Goal: Check status: Check status

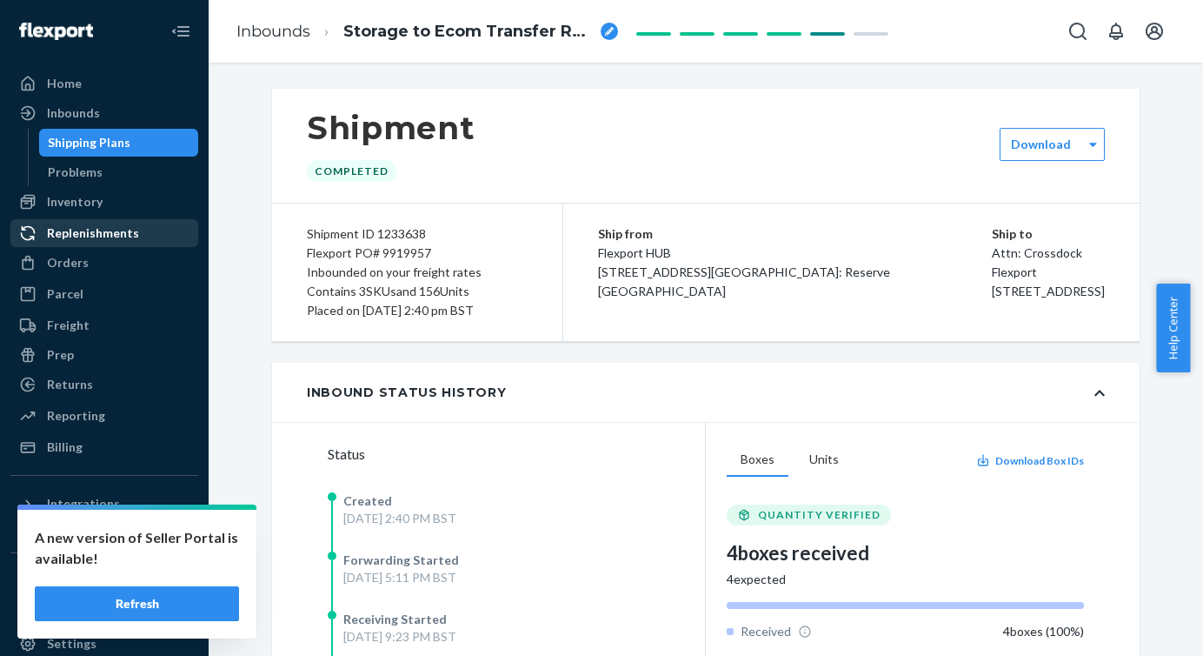
click at [94, 238] on div "Replenishments" at bounding box center [93, 232] width 92 height 17
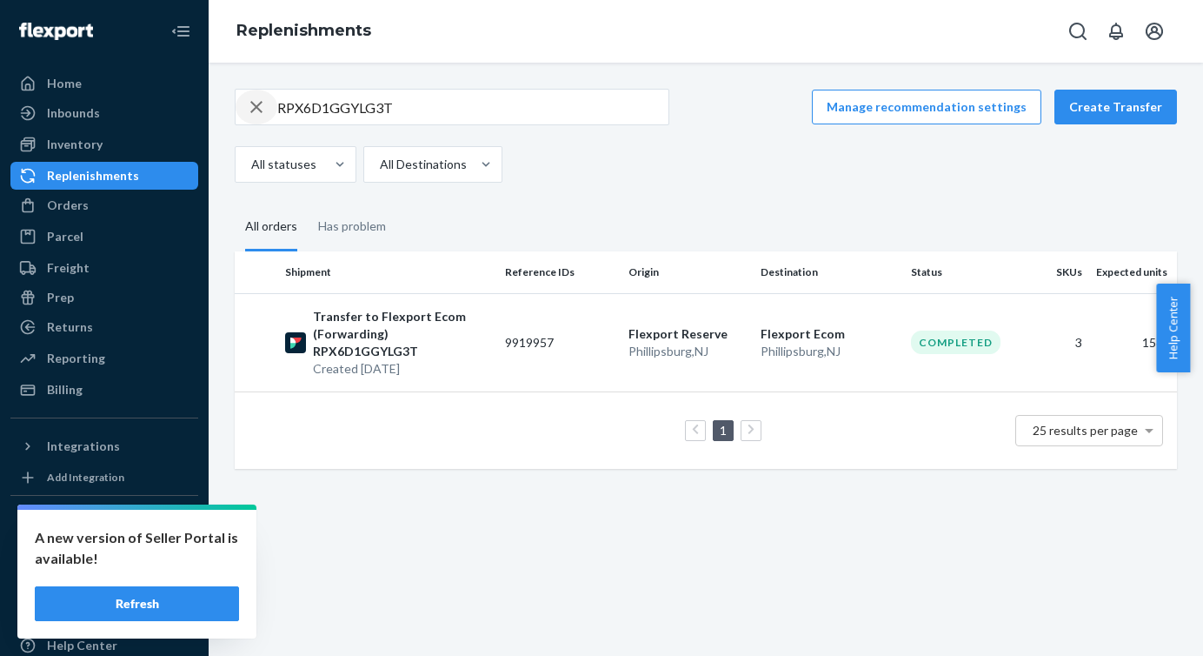
click at [243, 112] on div "button" at bounding box center [257, 107] width 42 height 35
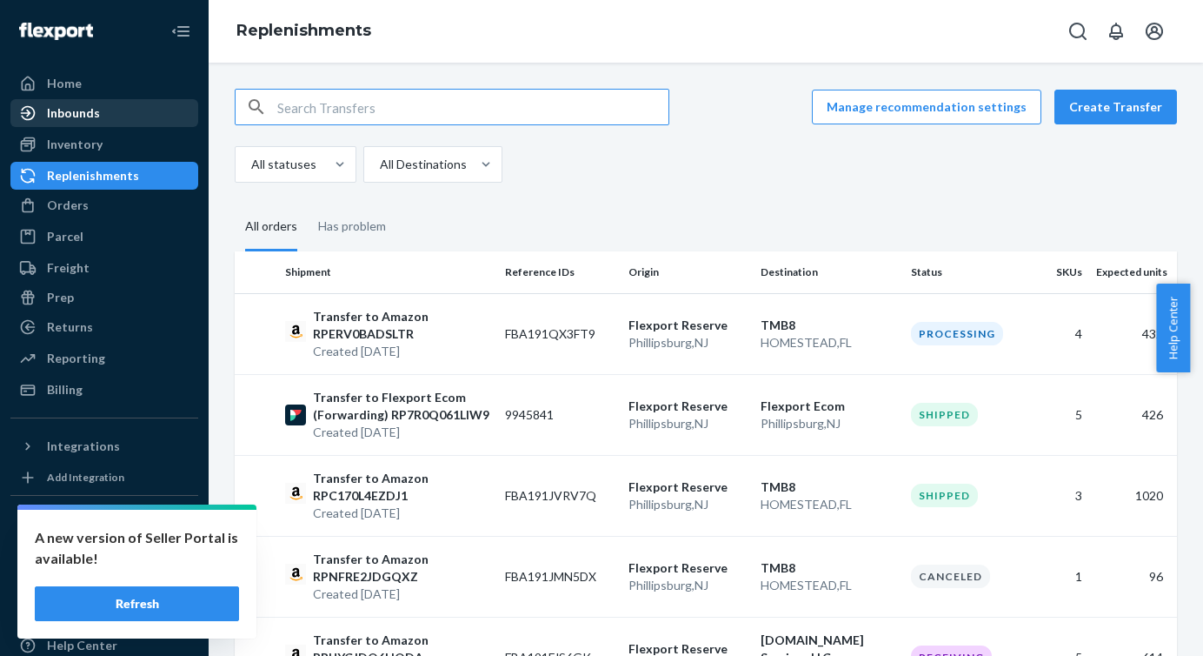
click at [114, 110] on div "Inbounds" at bounding box center [104, 113] width 184 height 24
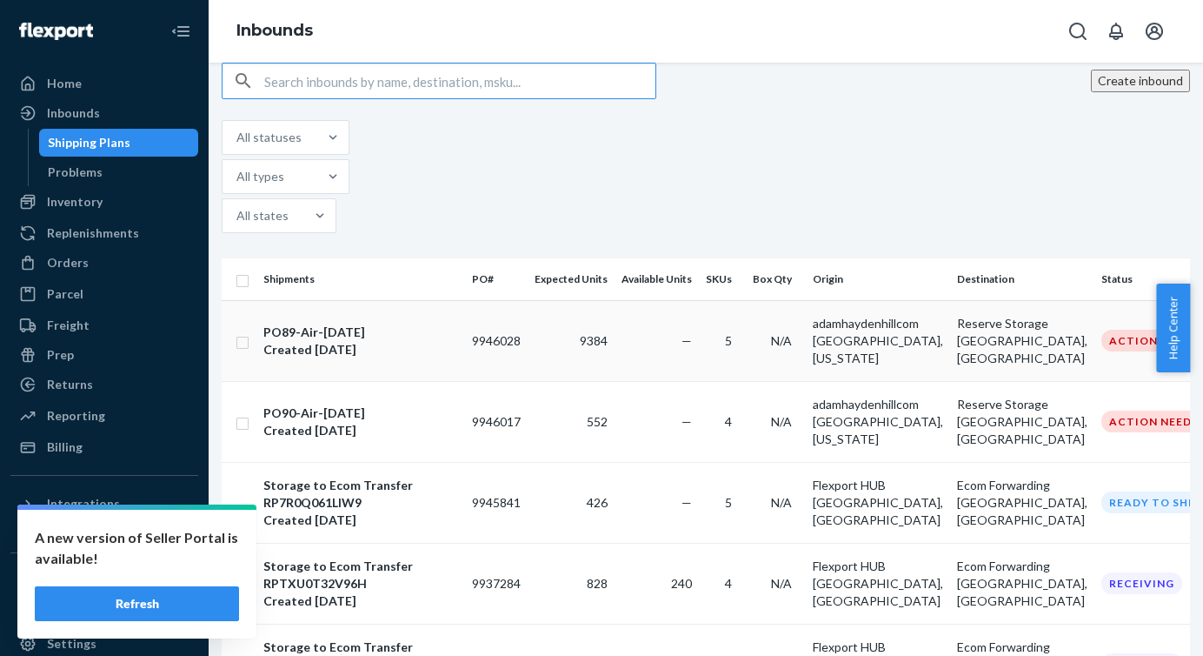
click at [352, 341] on div "Created [DATE]" at bounding box center [360, 349] width 195 height 17
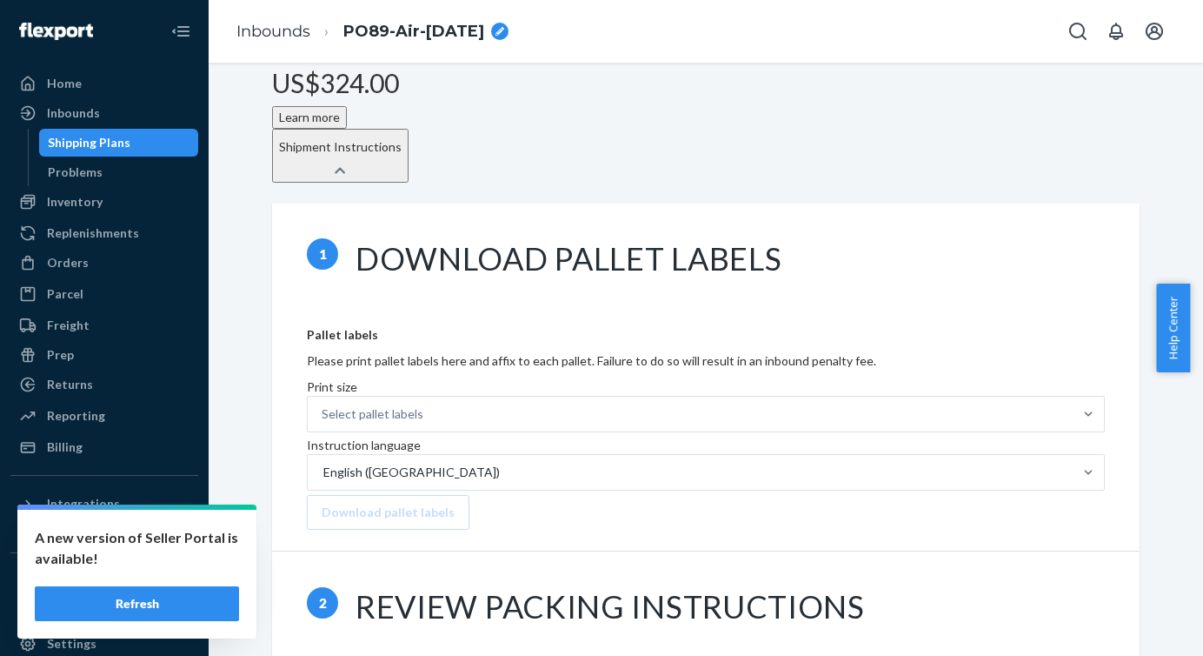
scroll to position [627, 0]
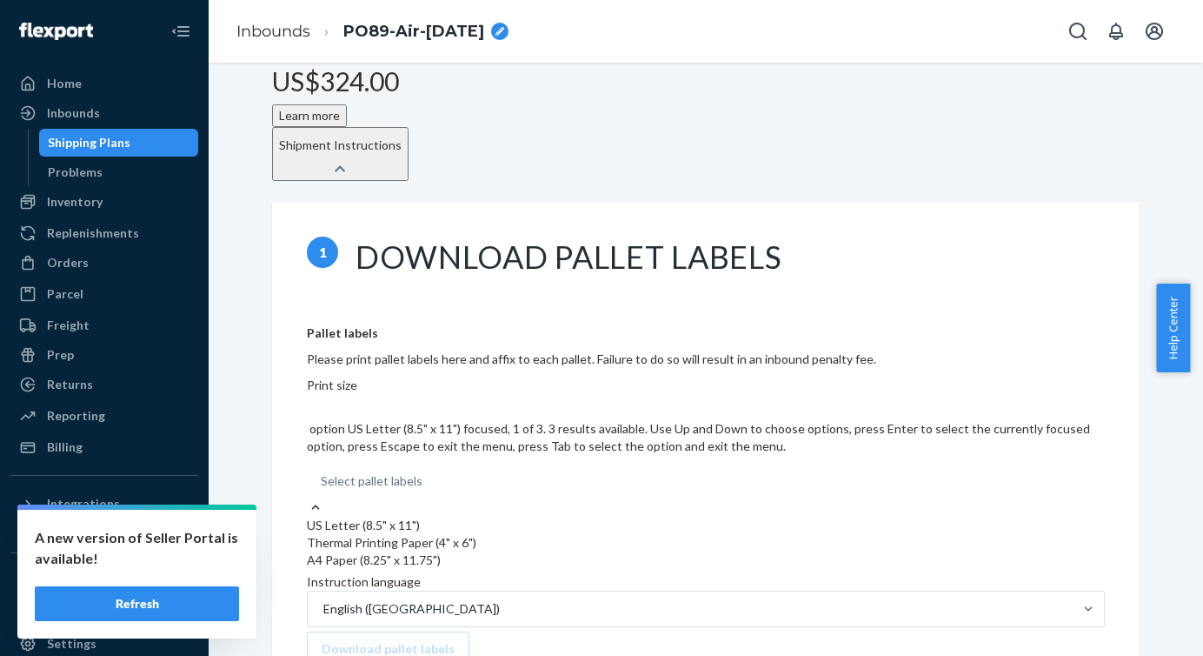
click at [605, 463] on div "Select pallet labels" at bounding box center [706, 480] width 798 height 35
click at [424, 472] on input "Print size option US Letter (8.5" x 11") focused, 1 of 3. 3 results available. …" at bounding box center [424, 480] width 2 height 17
click at [580, 534] on div "Thermal Printing Paper (4" x 6")" at bounding box center [706, 542] width 798 height 17
click at [424, 472] on input "Print size option Thermal Printing Paper (4" x 6") focused, 2 of 3. 3 results a…" at bounding box center [424, 480] width 2 height 17
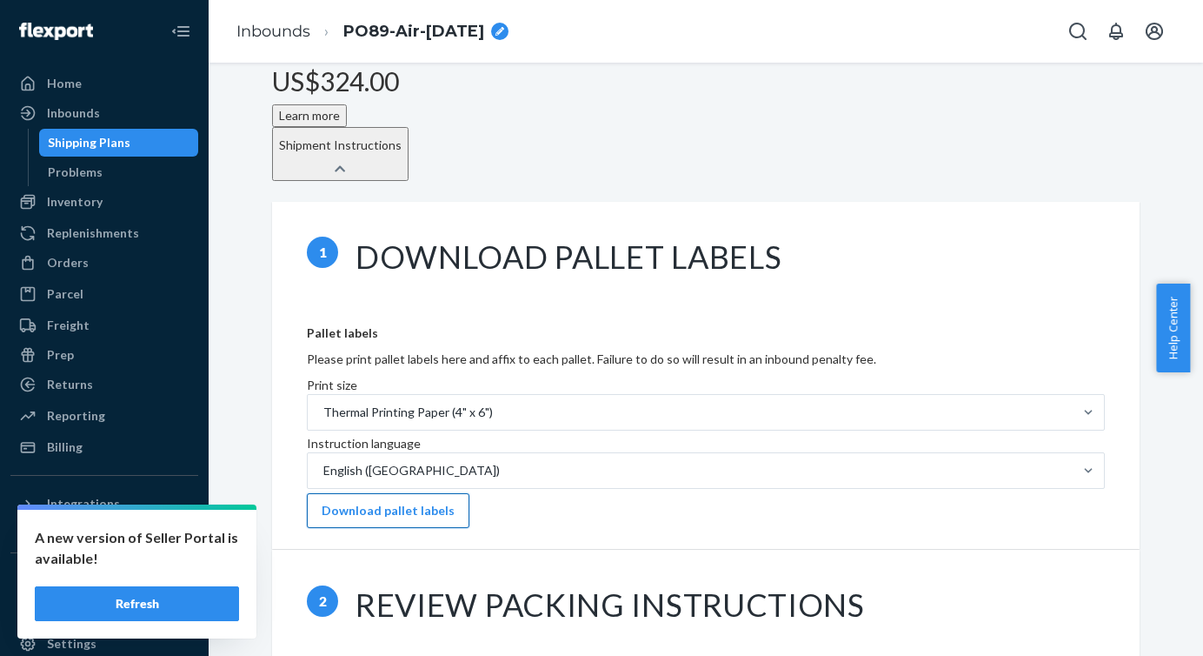
click at [470, 493] on button "Download pallet labels" at bounding box center [388, 510] width 163 height 35
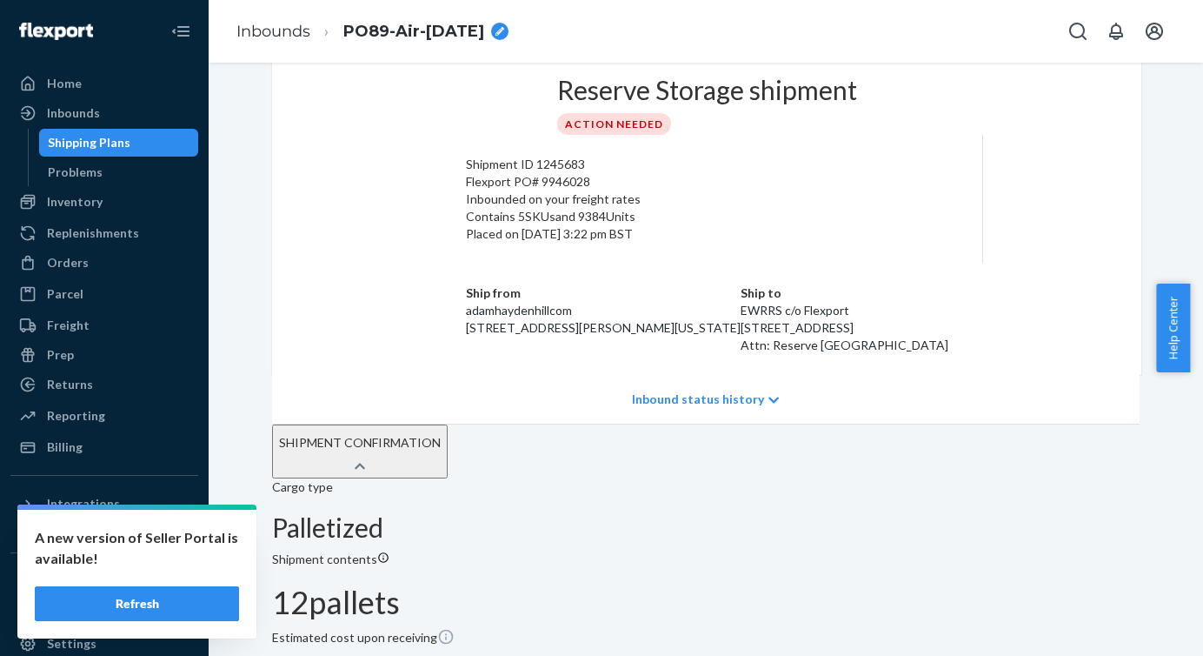
scroll to position [0, 0]
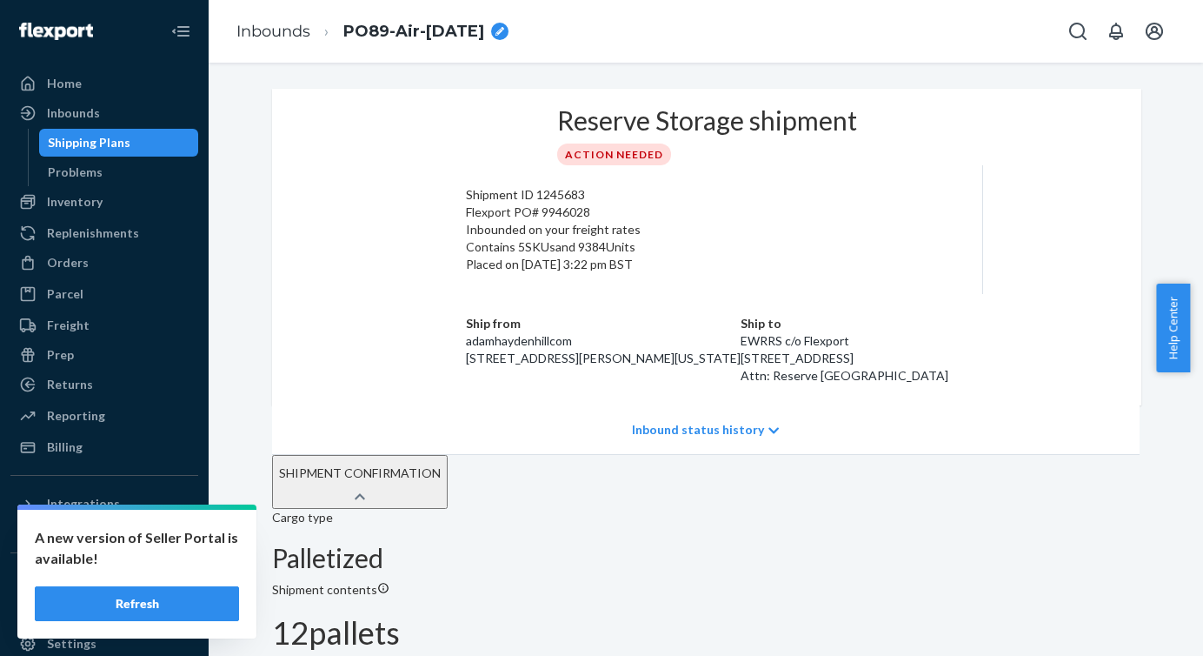
click at [466, 221] on div "Flexport PO# 9946028" at bounding box center [707, 211] width 482 height 17
copy div "9946028"
click at [466, 203] on div "Shipment ID 1245683" at bounding box center [707, 194] width 482 height 17
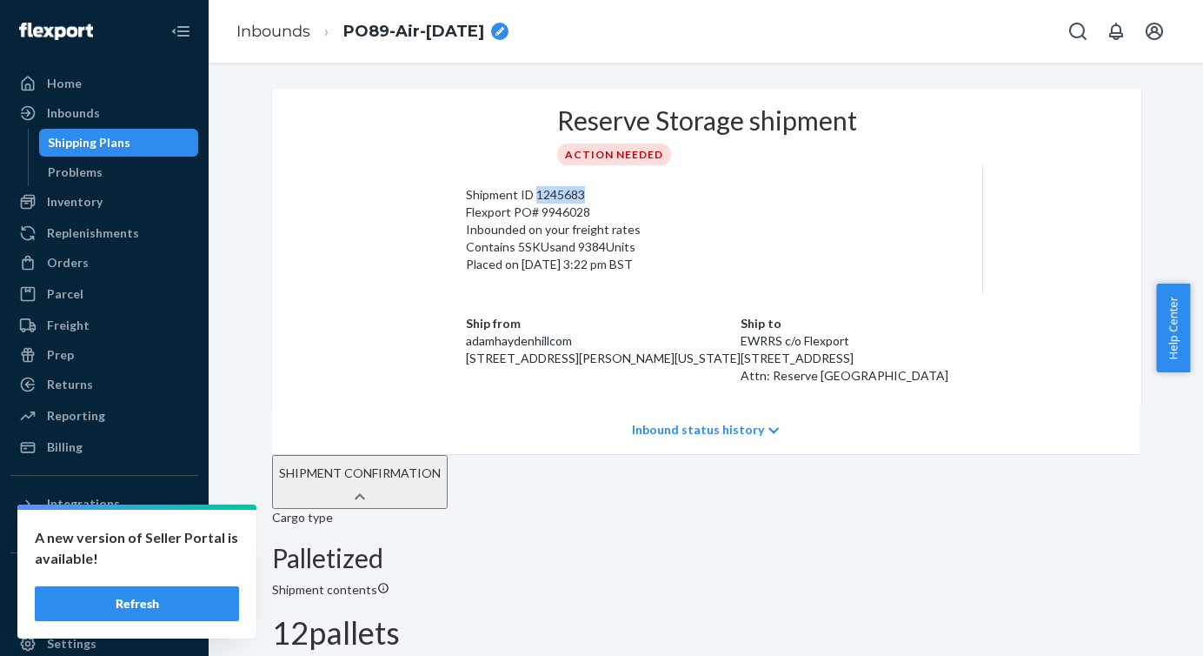
copy div "1245683"
click at [160, 598] on button "Refresh" at bounding box center [137, 603] width 204 height 35
